Goal: Navigation & Orientation: Go to known website

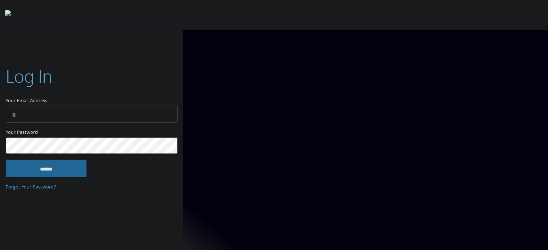
click at [159, 107] on input "Your Email Address" at bounding box center [92, 114] width 172 height 17
type input "**********"
click at [60, 165] on input "******" at bounding box center [46, 168] width 81 height 17
